Goal: Task Accomplishment & Management: Manage account settings

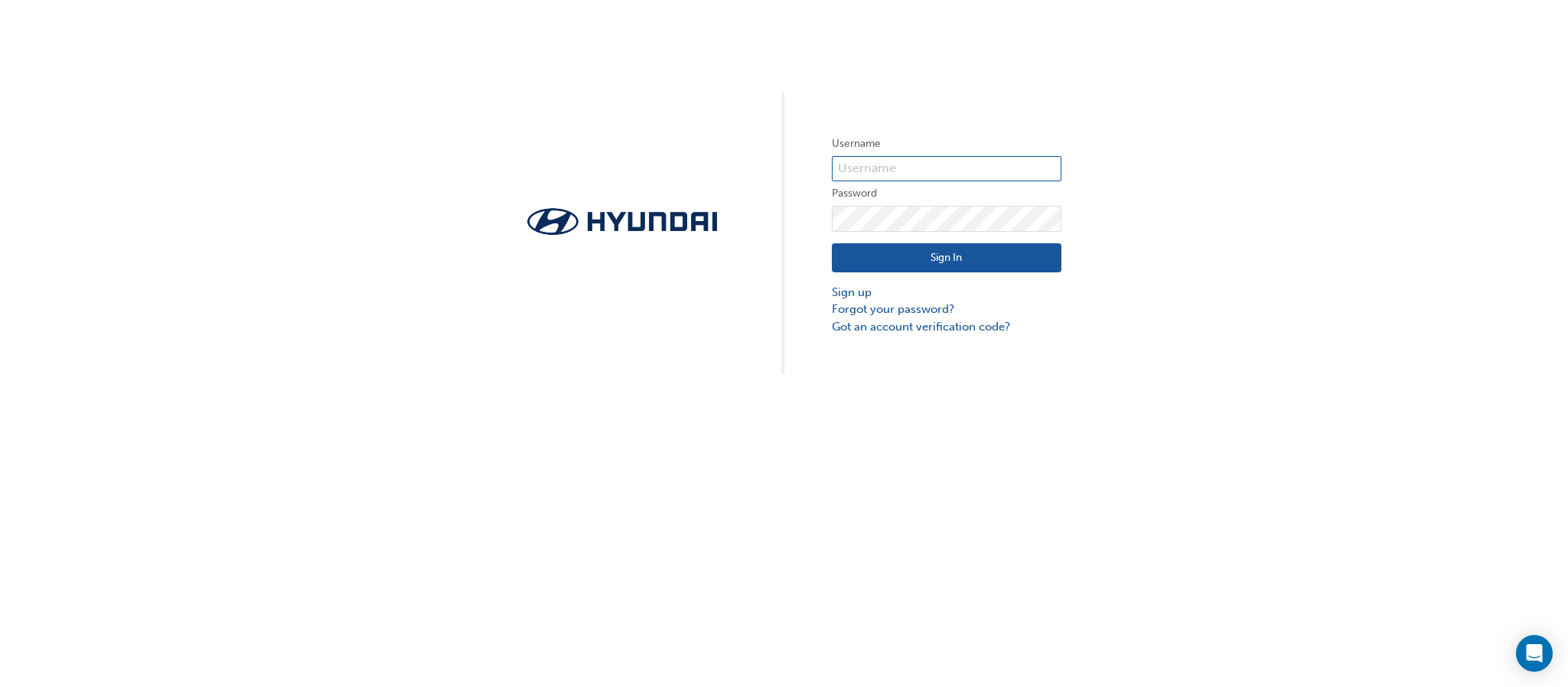
type input "31370"
click at [905, 274] on div "Sign In Sign up Forgot your password? Got an account verification code?" at bounding box center [947, 284] width 230 height 103
click at [905, 253] on button "Sign In" at bounding box center [947, 258] width 230 height 29
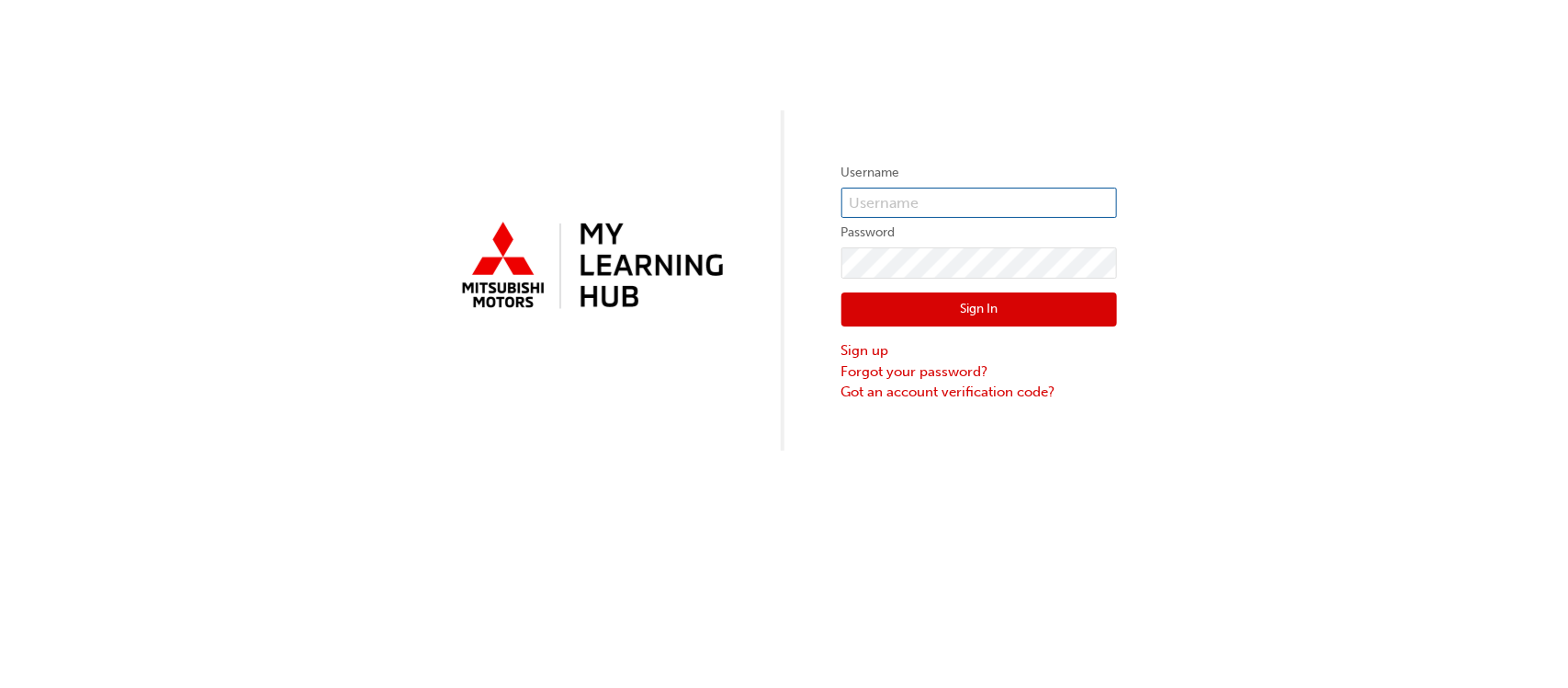
type input "0005444634"
click at [933, 311] on button "Sign In" at bounding box center [979, 310] width 276 height 35
